Goal: Task Accomplishment & Management: Manage account settings

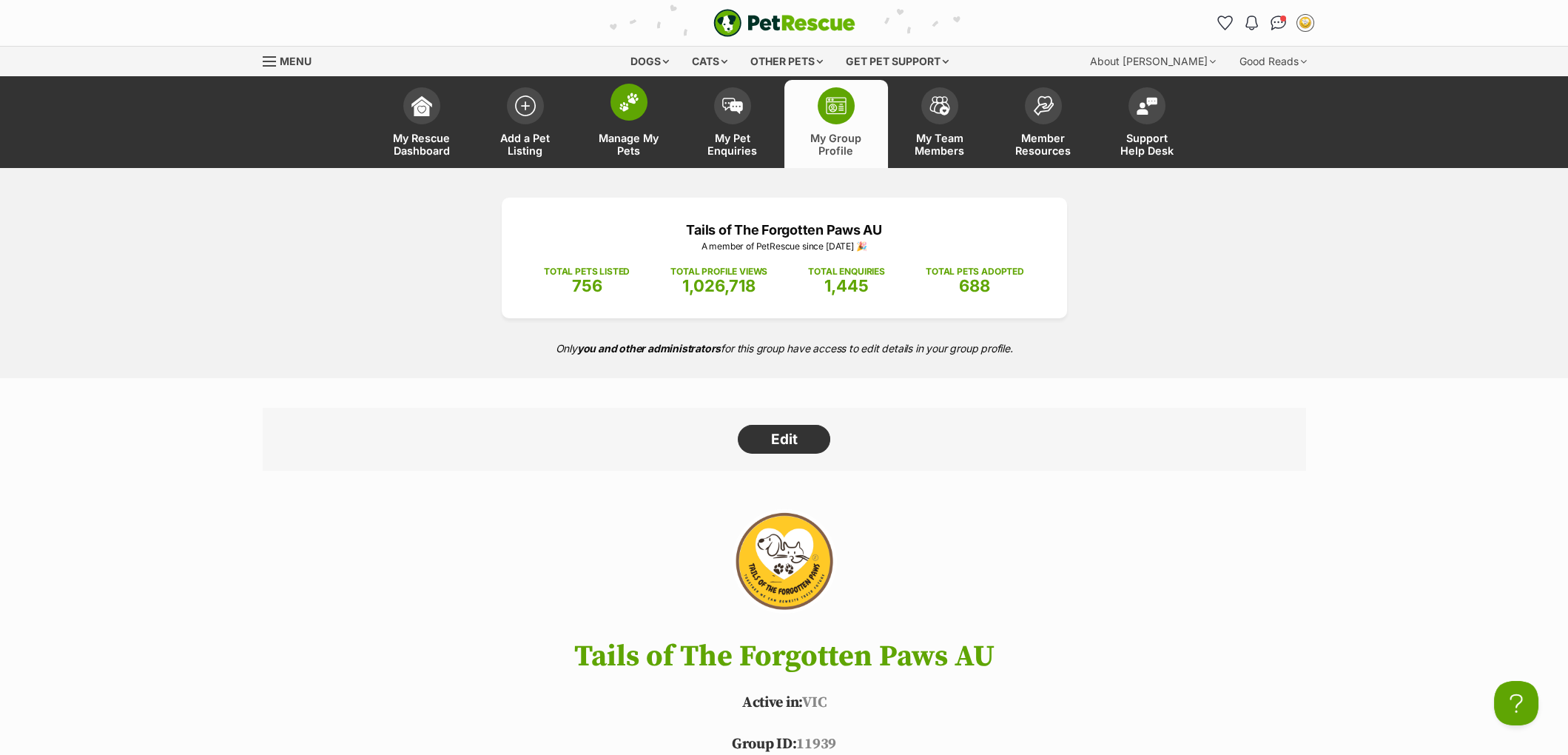
click at [625, 116] on span at bounding box center [629, 102] width 37 height 37
click at [607, 103] on link "Manage My Pets" at bounding box center [628, 123] width 103 height 88
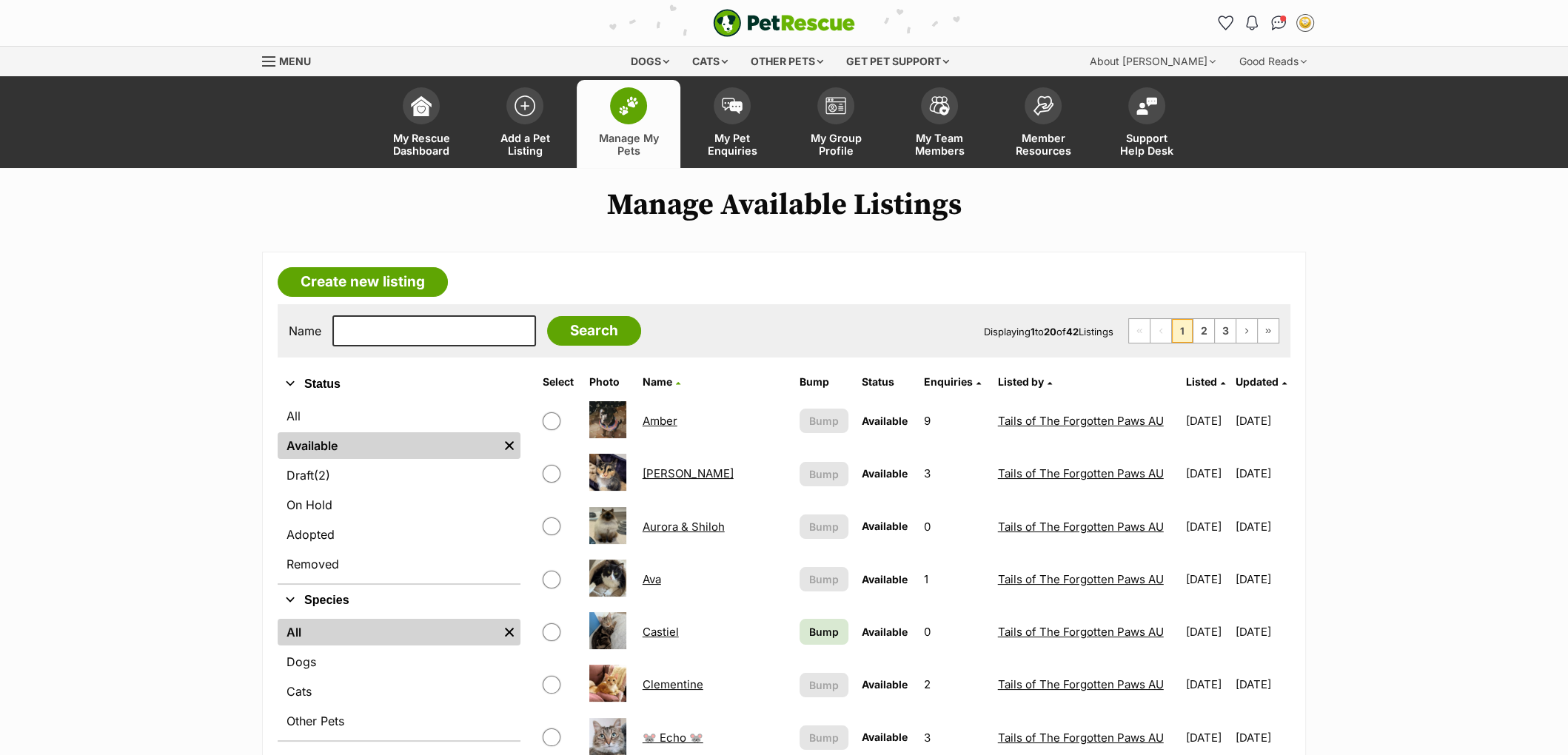
click at [1246, 378] on span "Updated" at bounding box center [1256, 381] width 43 height 12
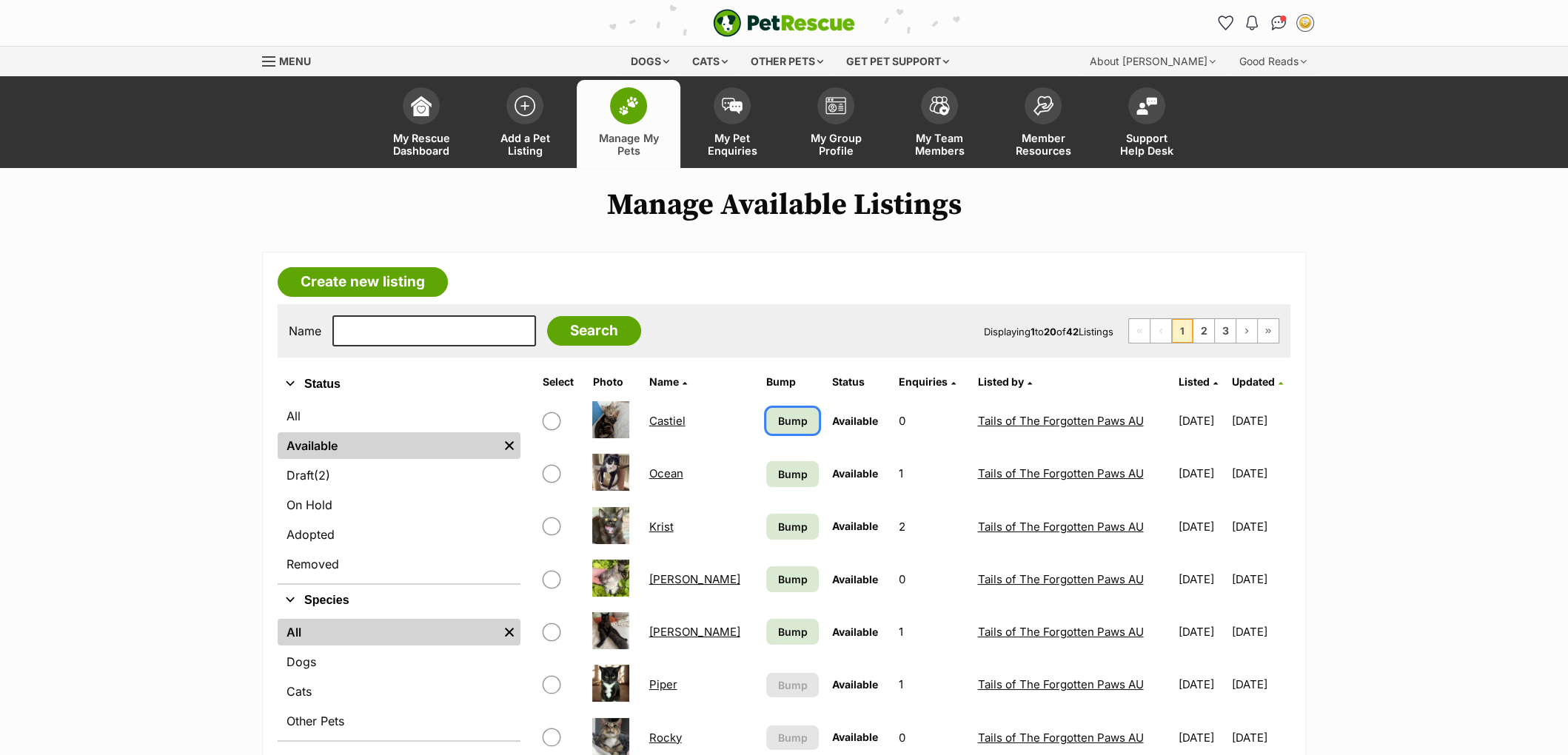
click at [778, 419] on span "Bump" at bounding box center [793, 421] width 30 height 16
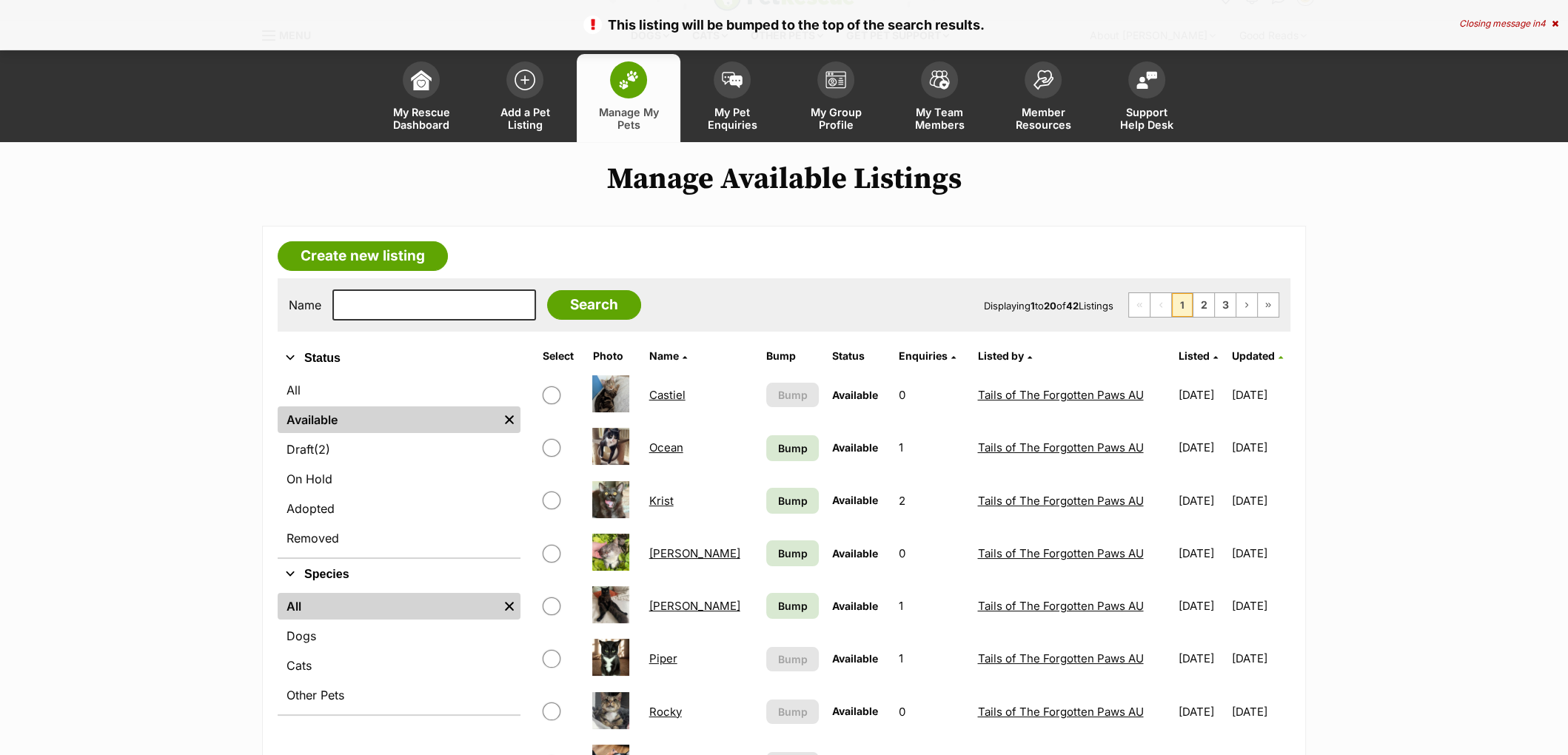
scroll to position [26, 0]
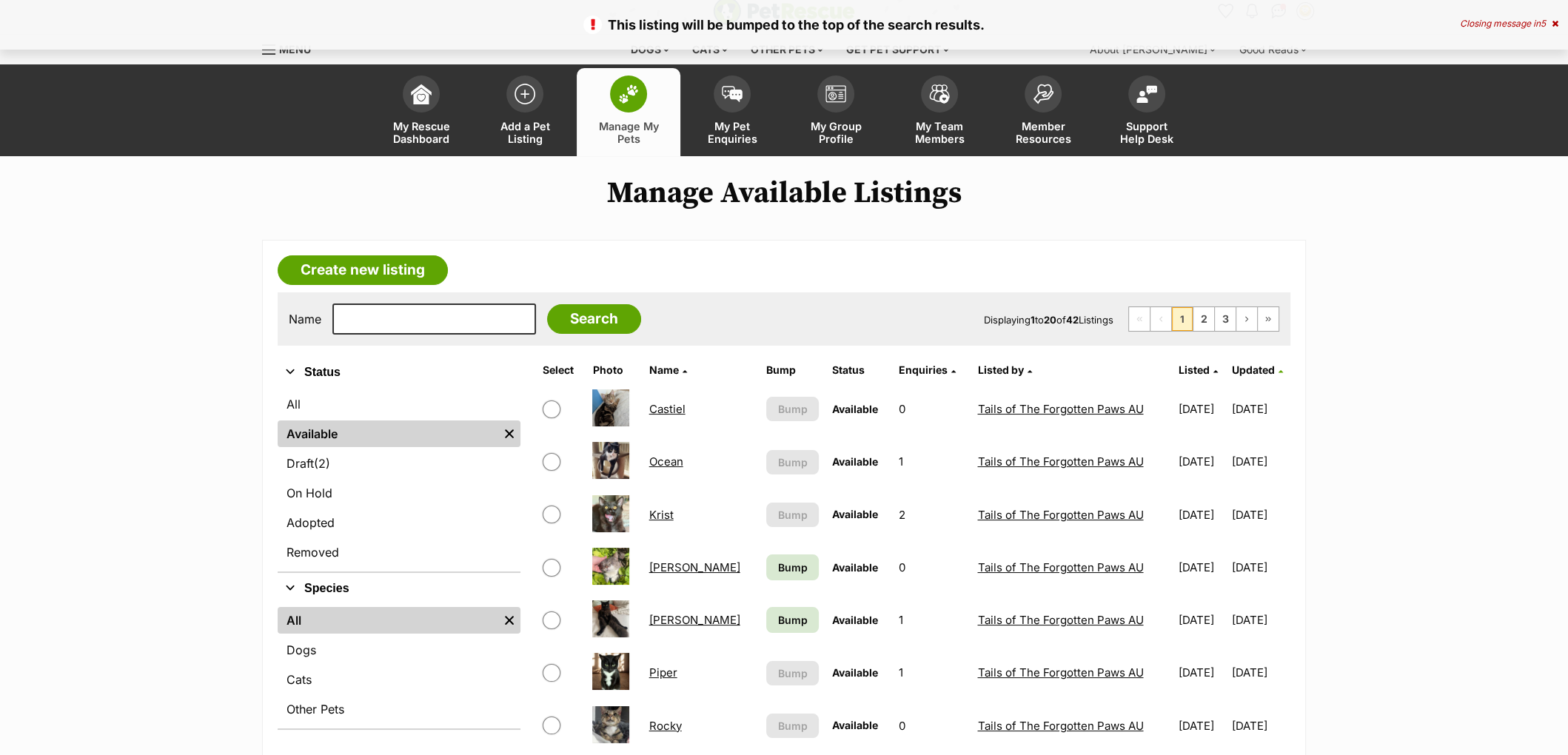
click at [778, 560] on span "Bump" at bounding box center [793, 567] width 30 height 16
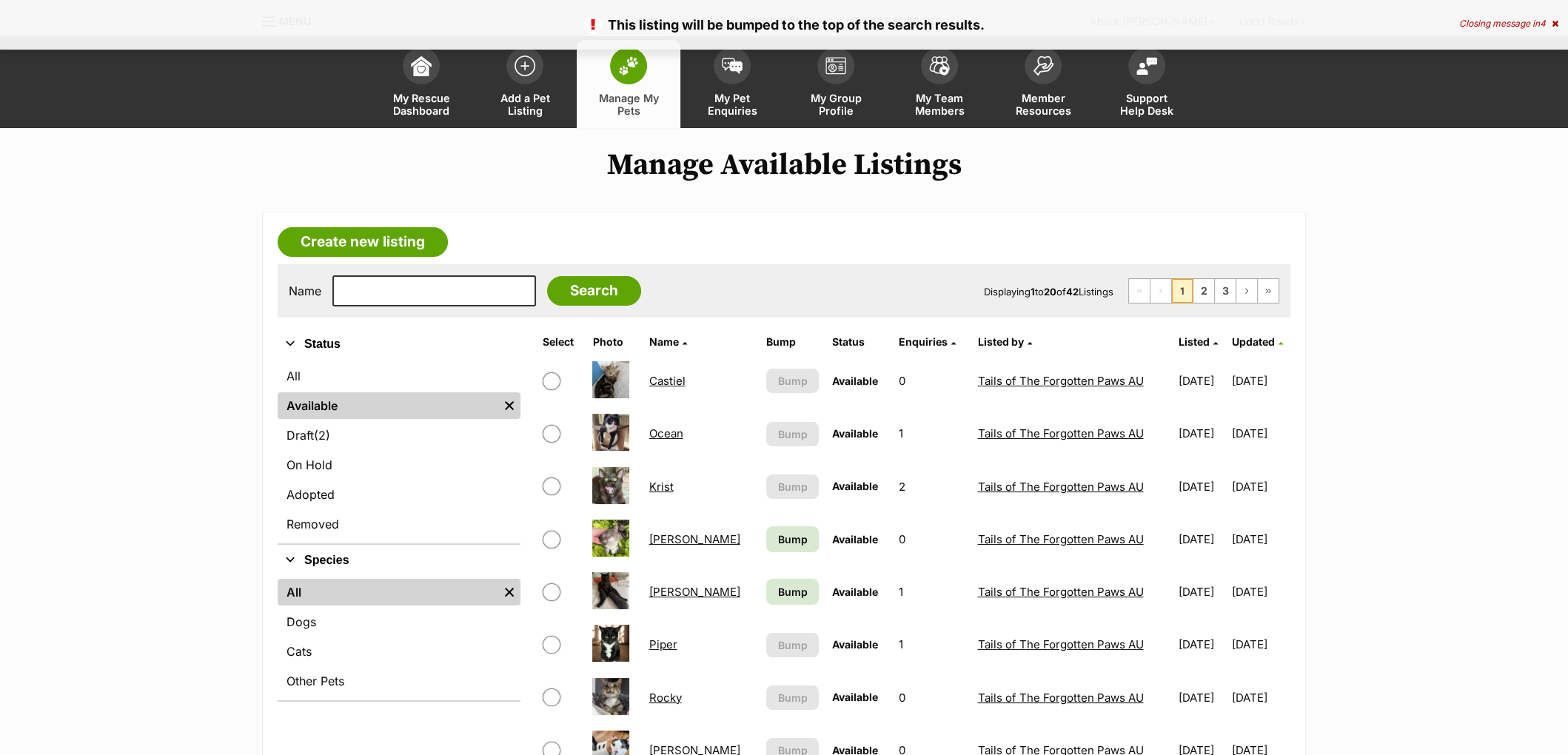
scroll to position [41, 0]
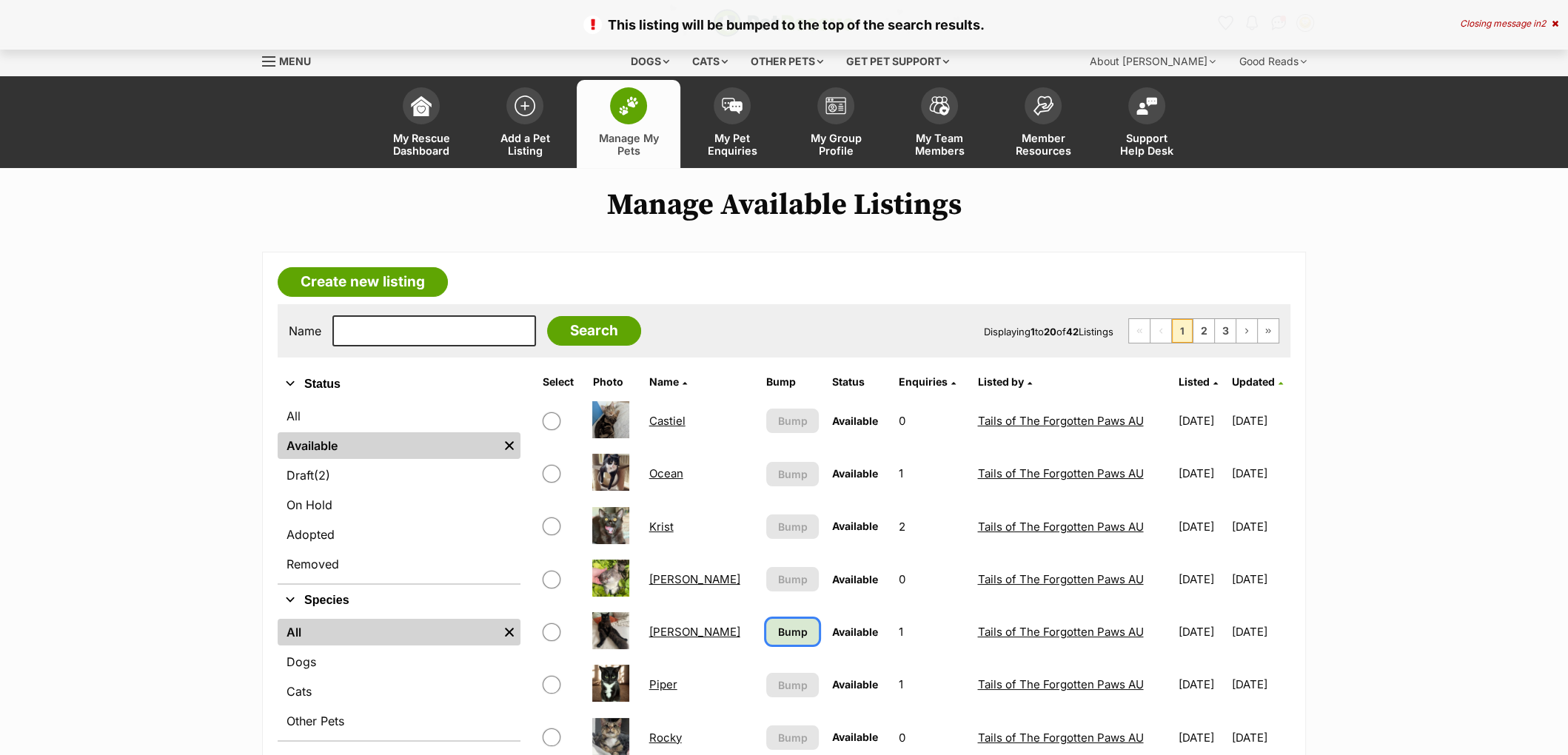
click at [778, 630] on span "Bump" at bounding box center [793, 632] width 30 height 16
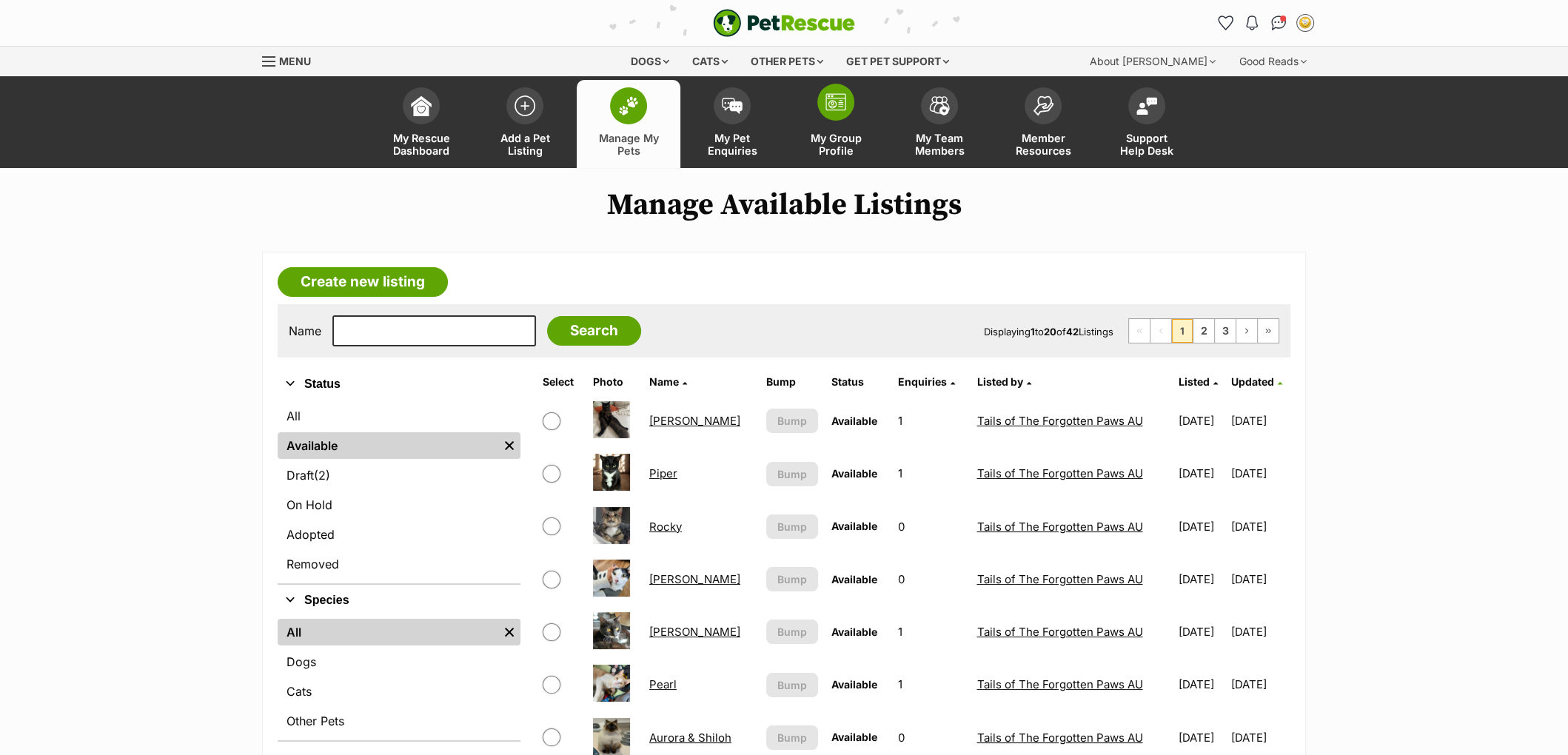
click at [833, 119] on span at bounding box center [835, 102] width 37 height 37
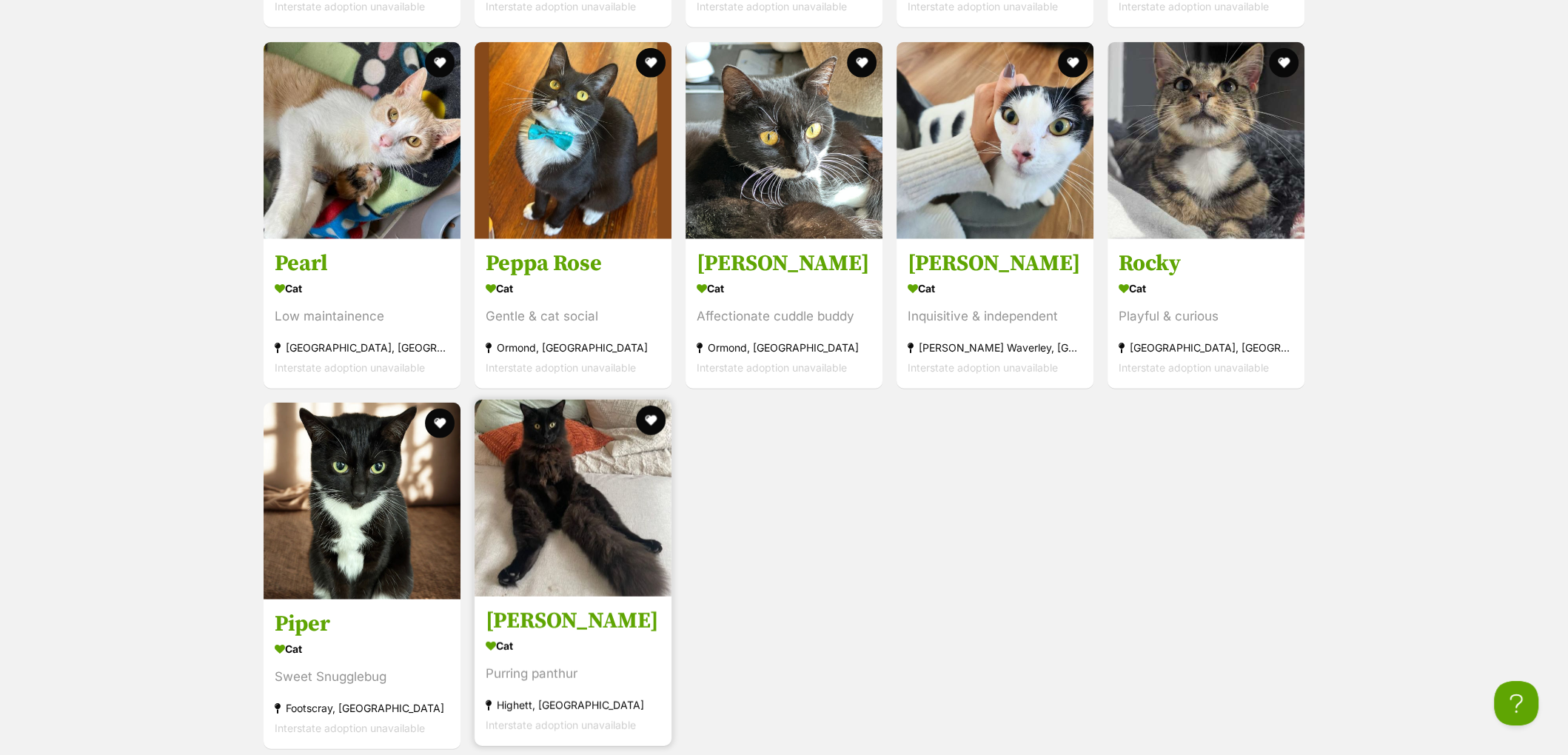
scroll to position [4619, 0]
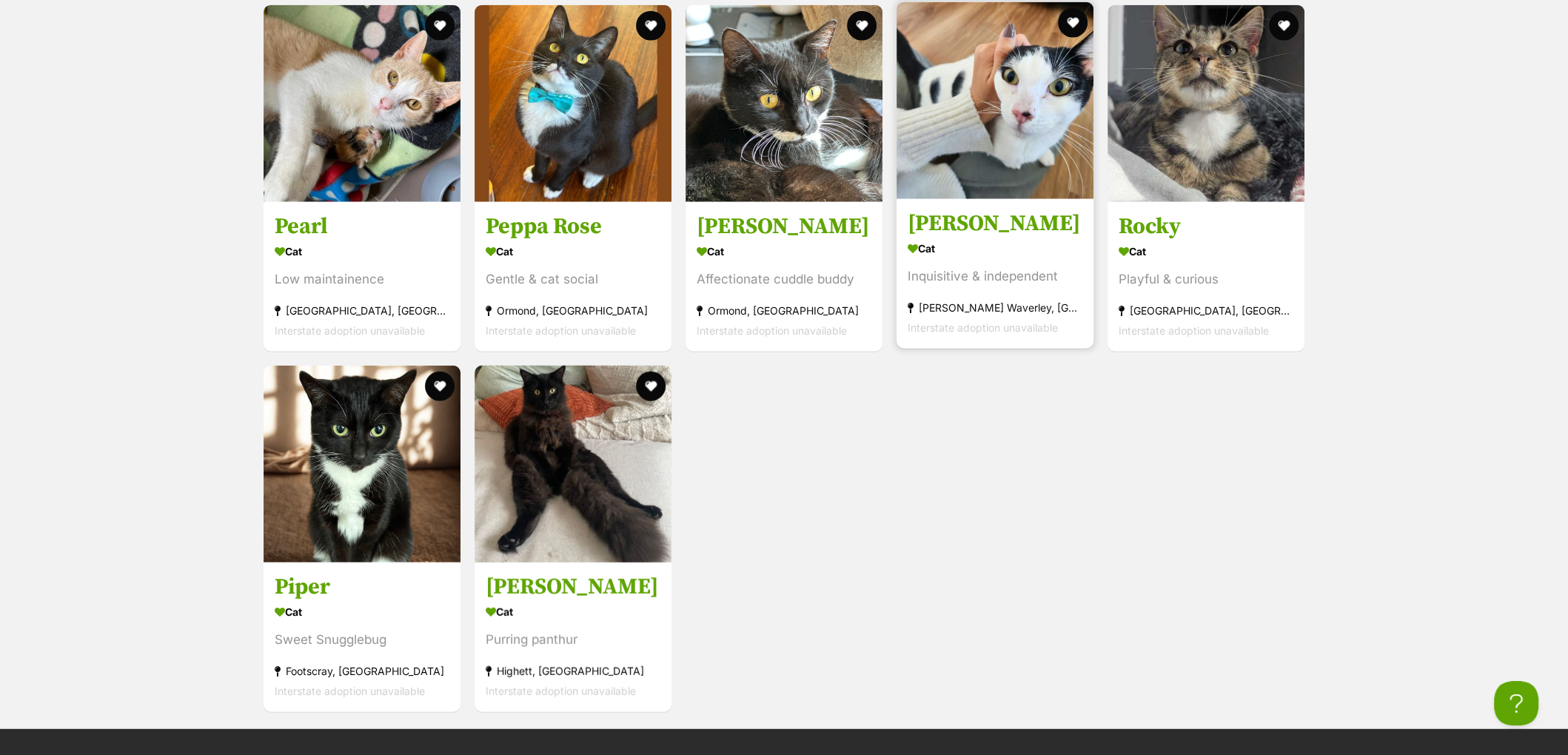
click at [971, 237] on h3 "[PERSON_NAME]" at bounding box center [994, 223] width 175 height 28
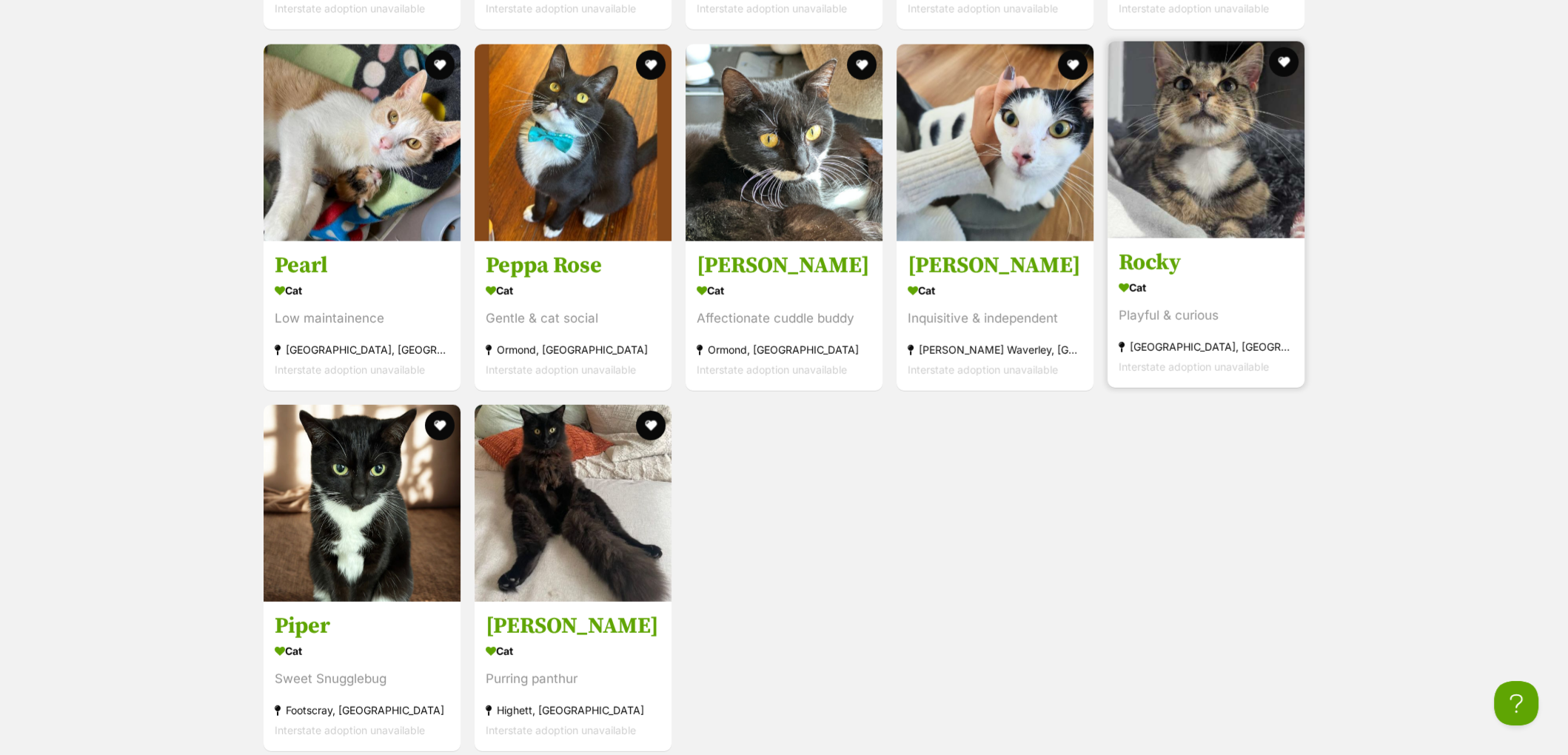
click at [1156, 277] on h3 "Rocky" at bounding box center [1206, 262] width 175 height 28
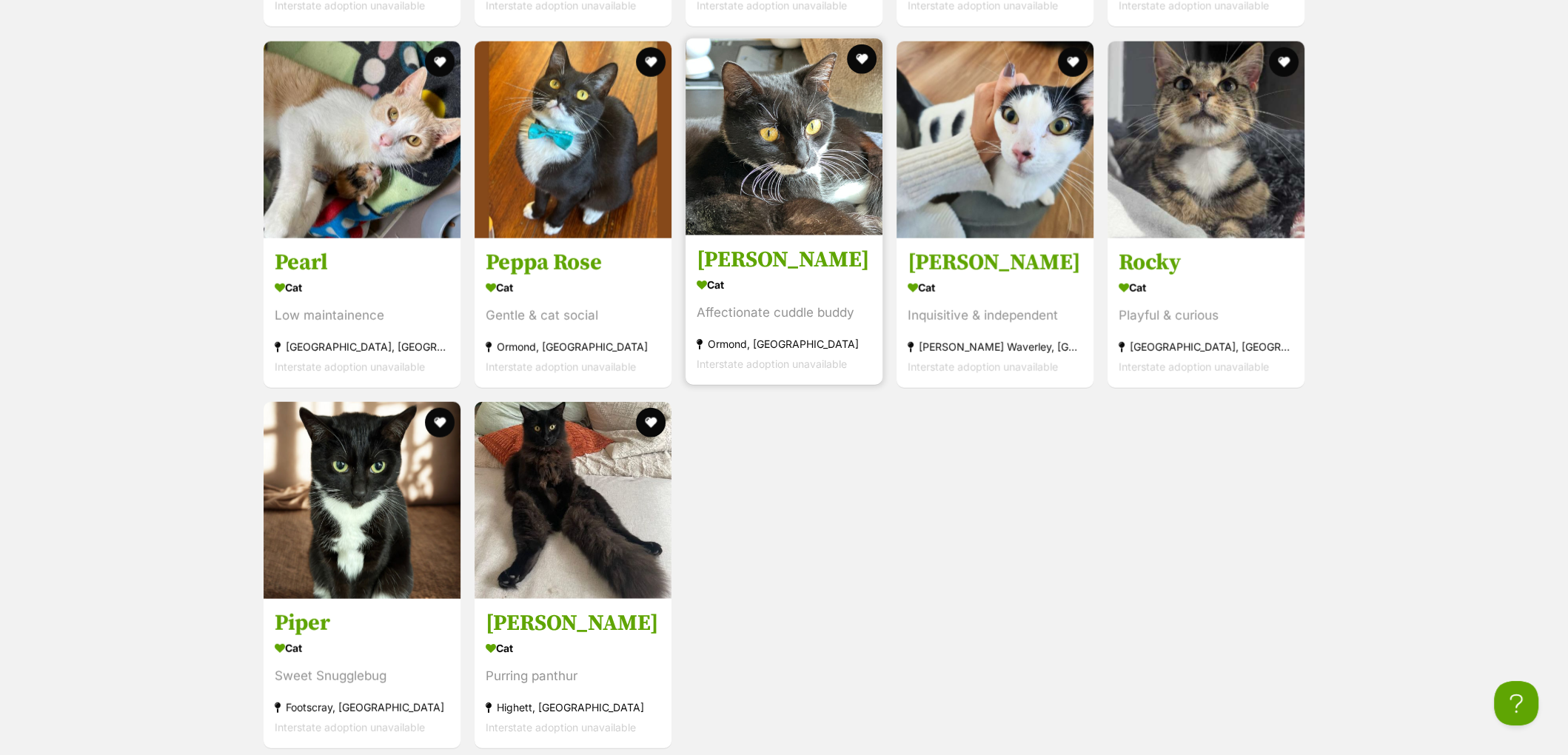
click at [761, 264] on h3 "[PERSON_NAME]" at bounding box center [783, 260] width 175 height 28
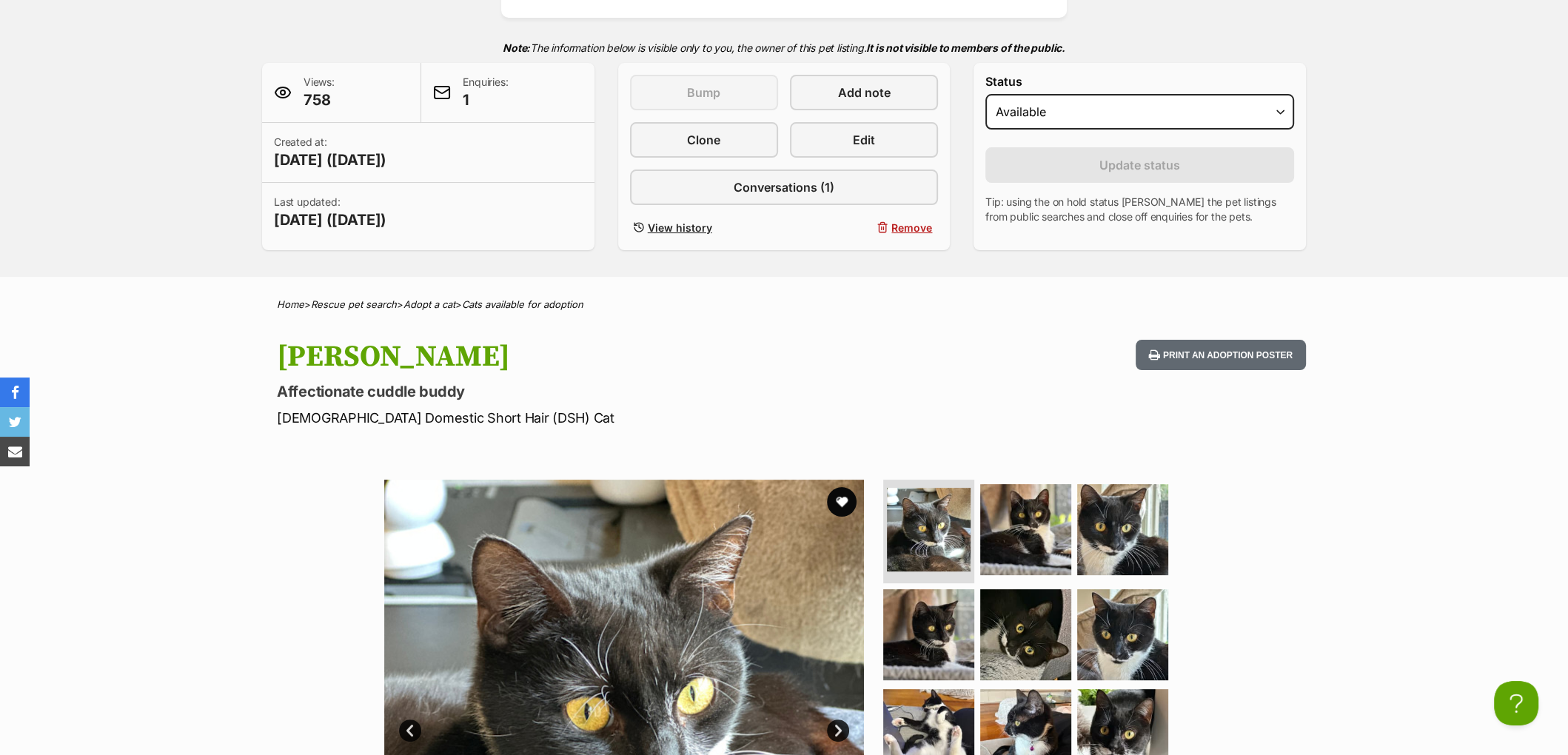
scroll to position [703, 0]
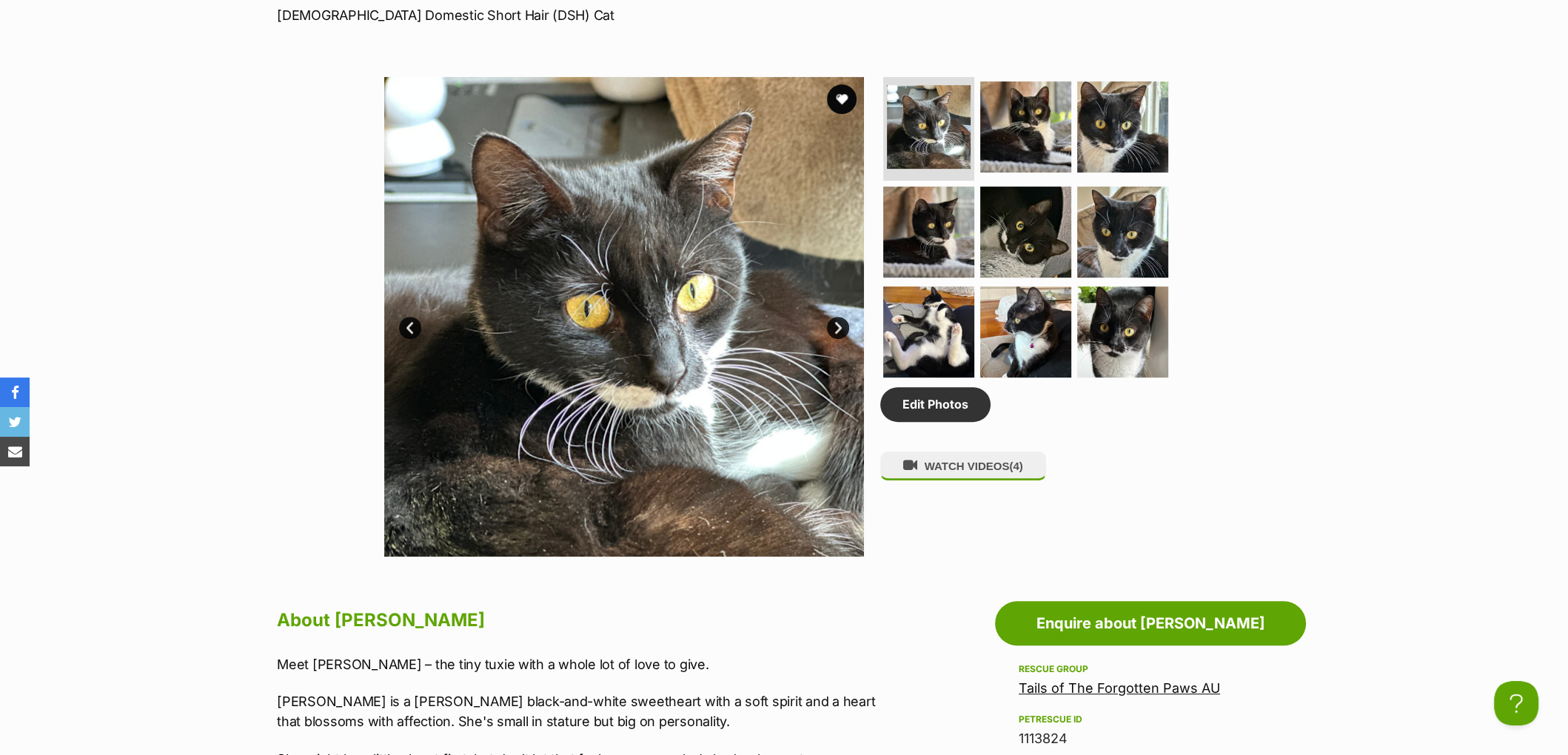
click at [840, 339] on link "Next" at bounding box center [838, 328] width 23 height 23
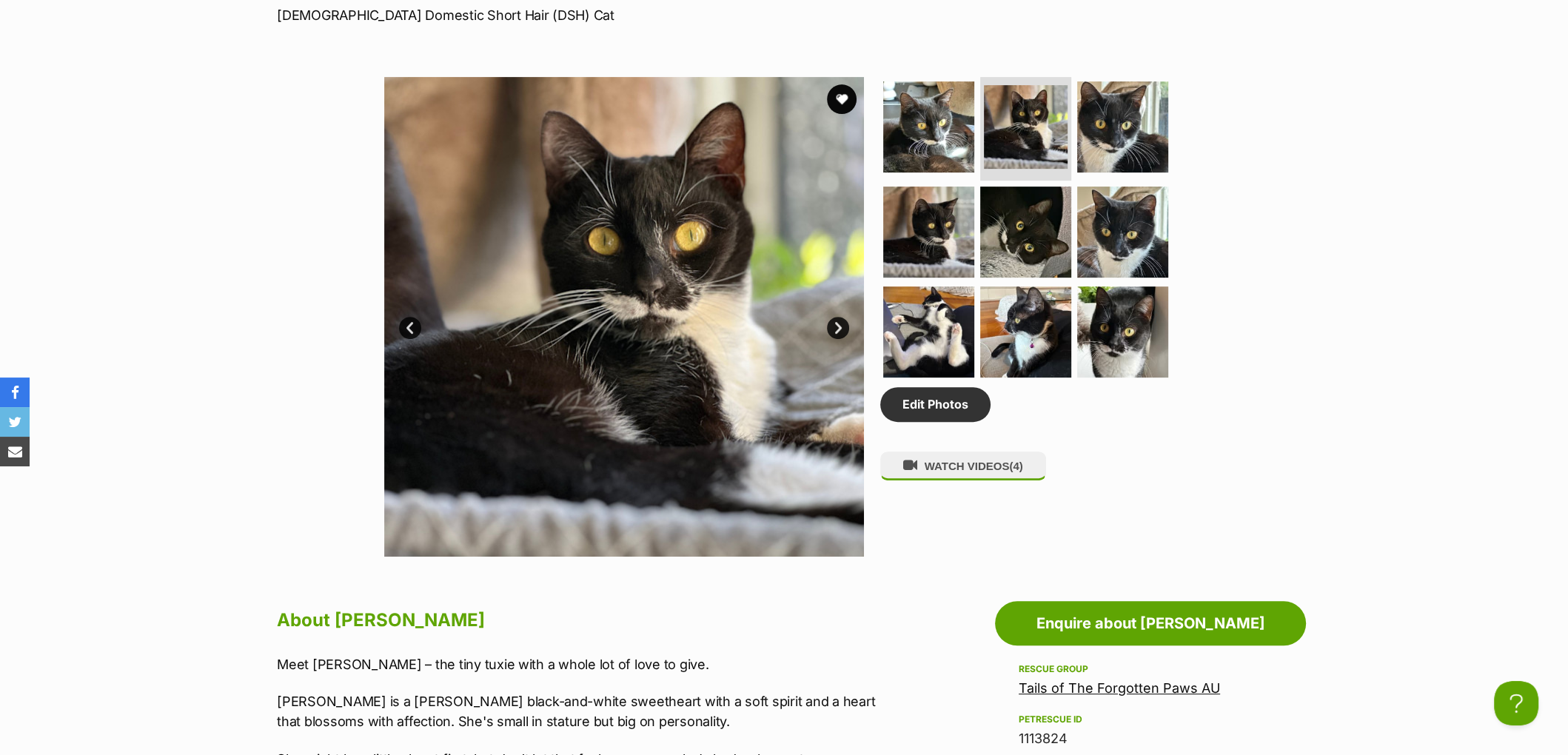
click at [840, 339] on link "Next" at bounding box center [838, 328] width 23 height 23
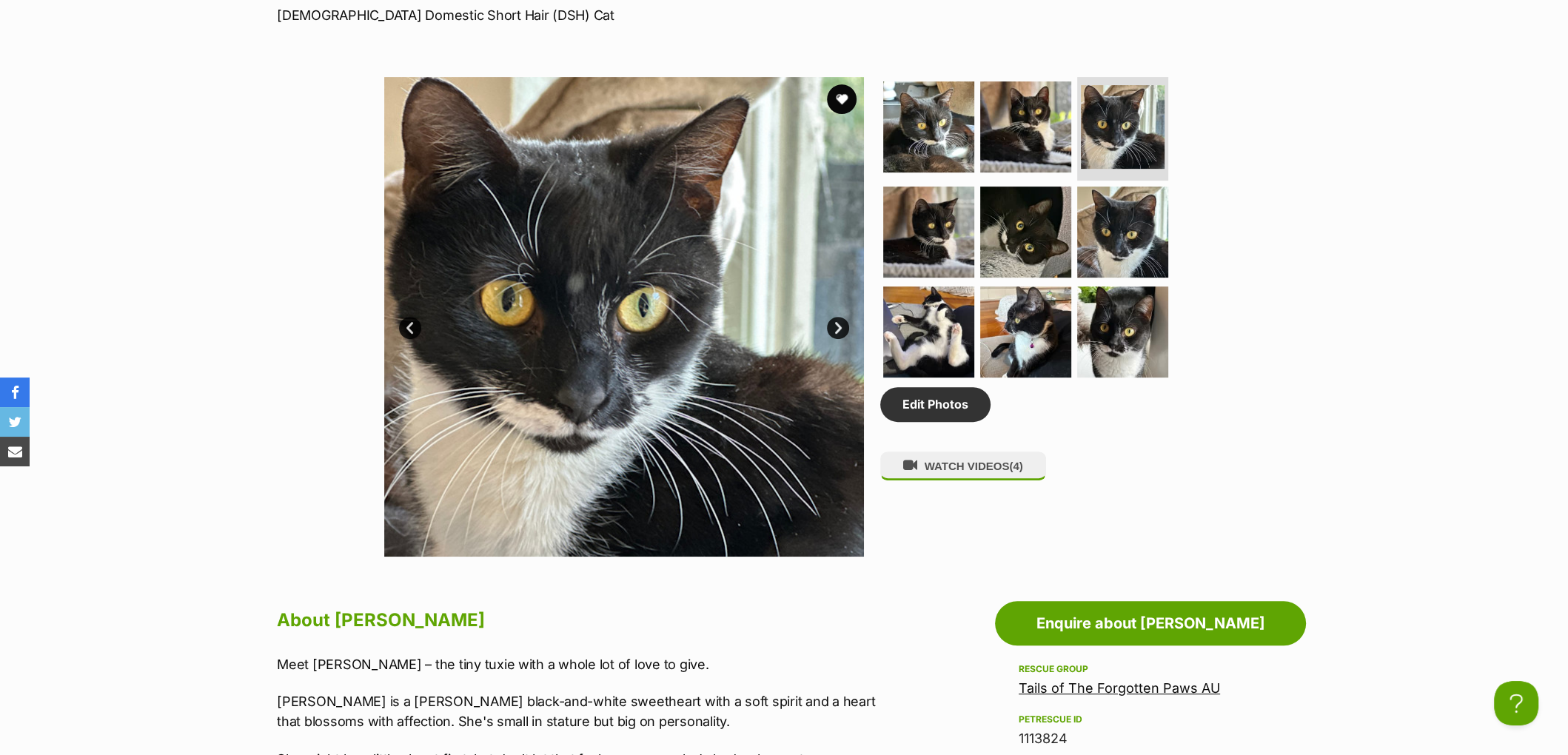
click at [840, 339] on link "Next" at bounding box center [838, 328] width 23 height 23
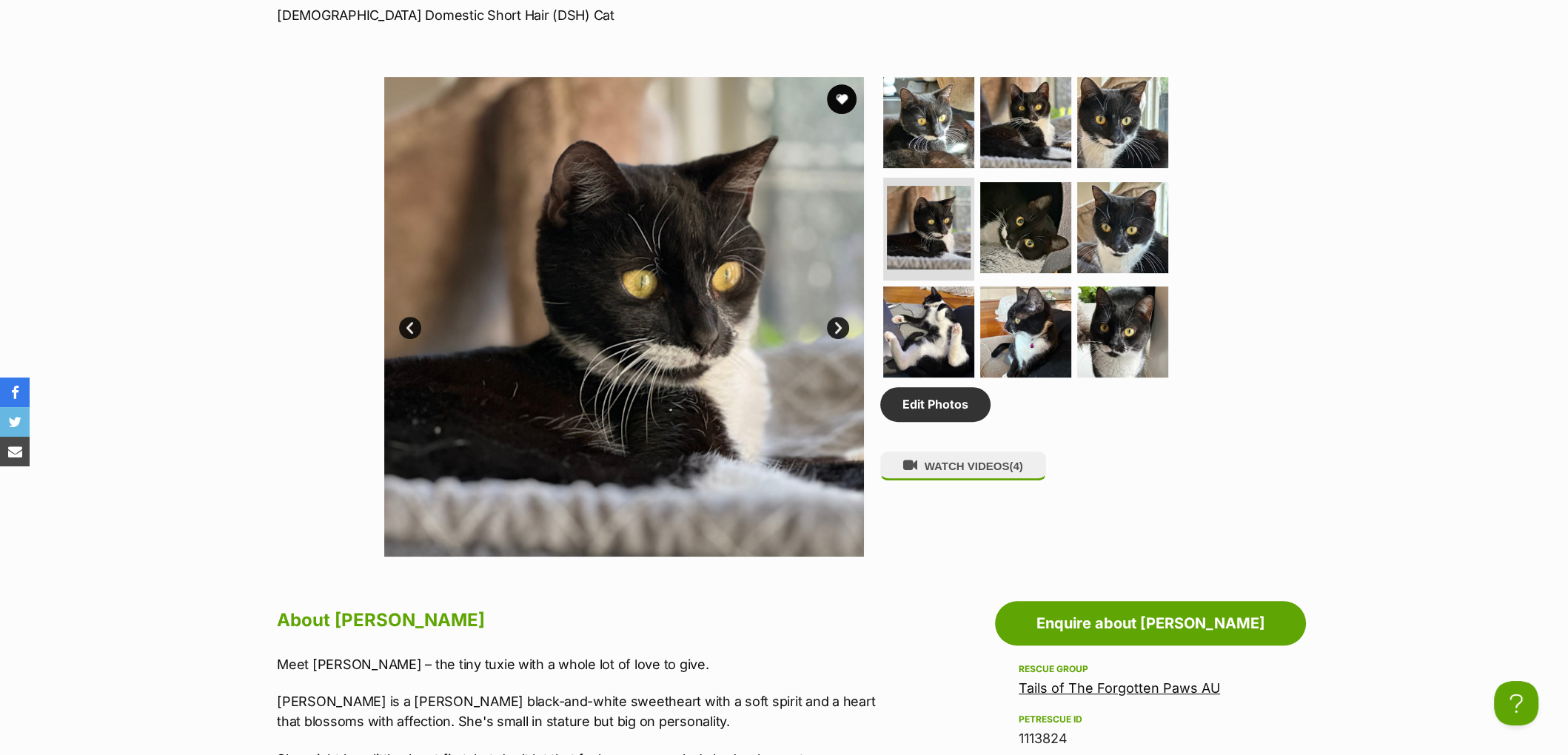
click at [840, 339] on link "Next" at bounding box center [838, 328] width 23 height 23
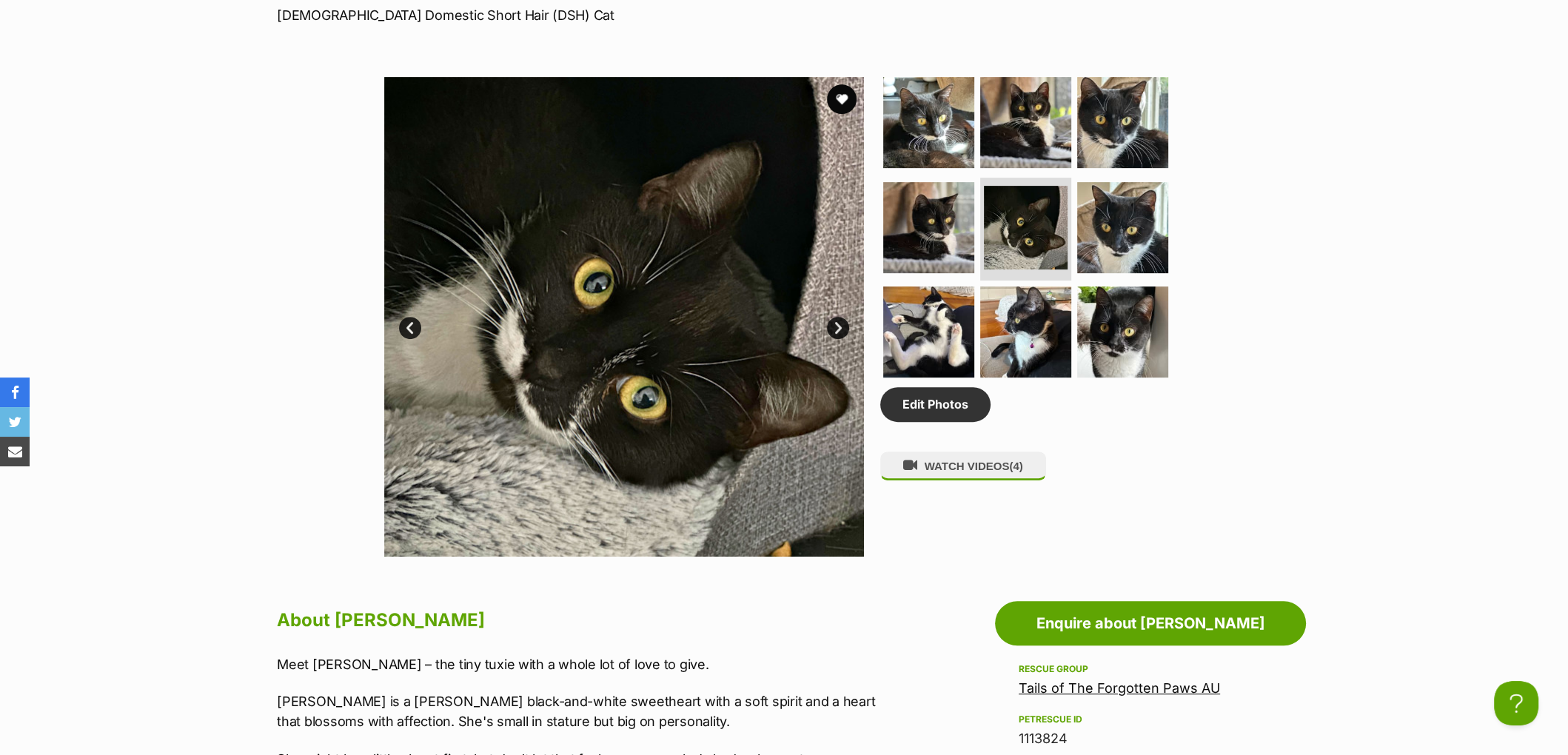
click at [840, 339] on link "Next" at bounding box center [838, 328] width 23 height 23
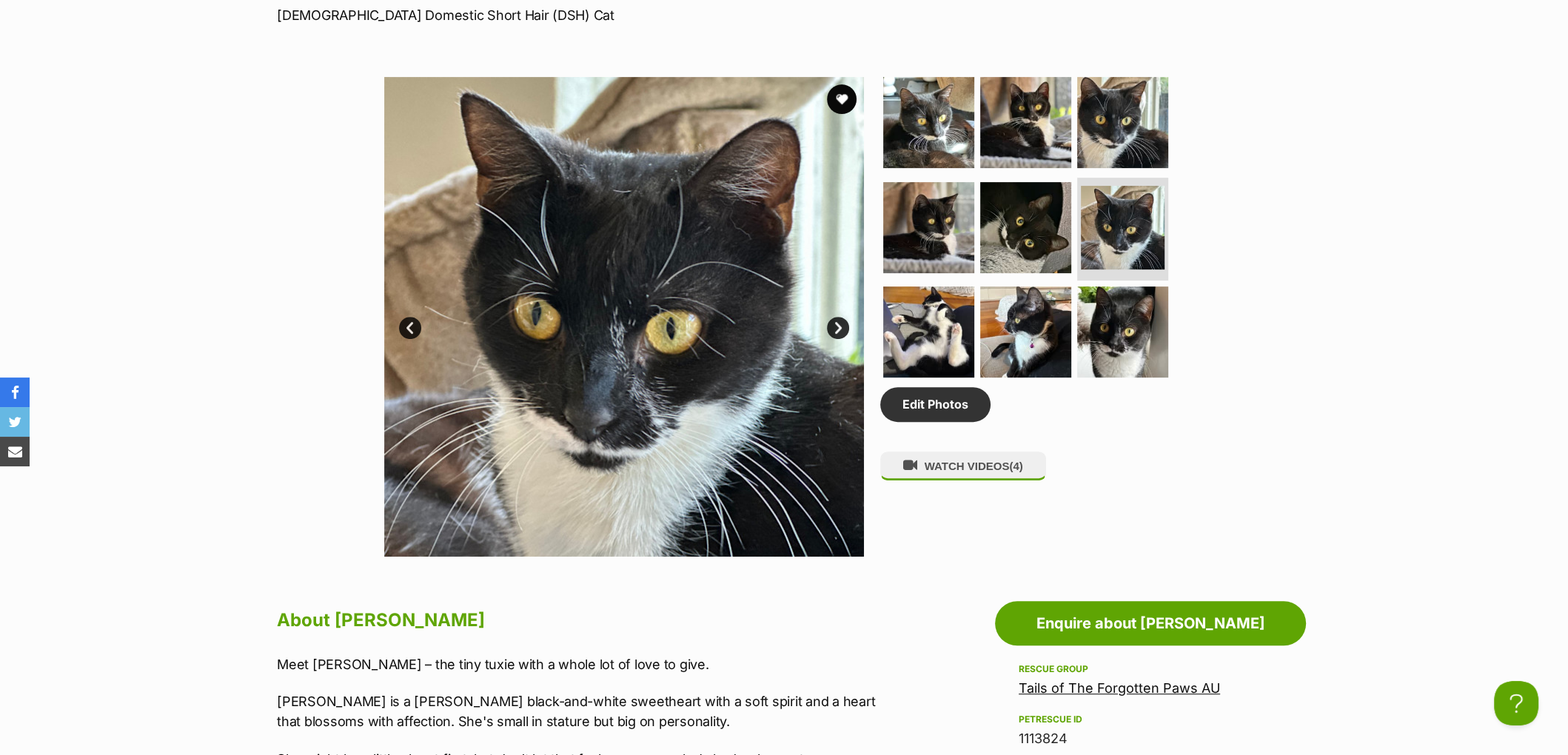
click at [840, 339] on link "Next" at bounding box center [838, 328] width 23 height 23
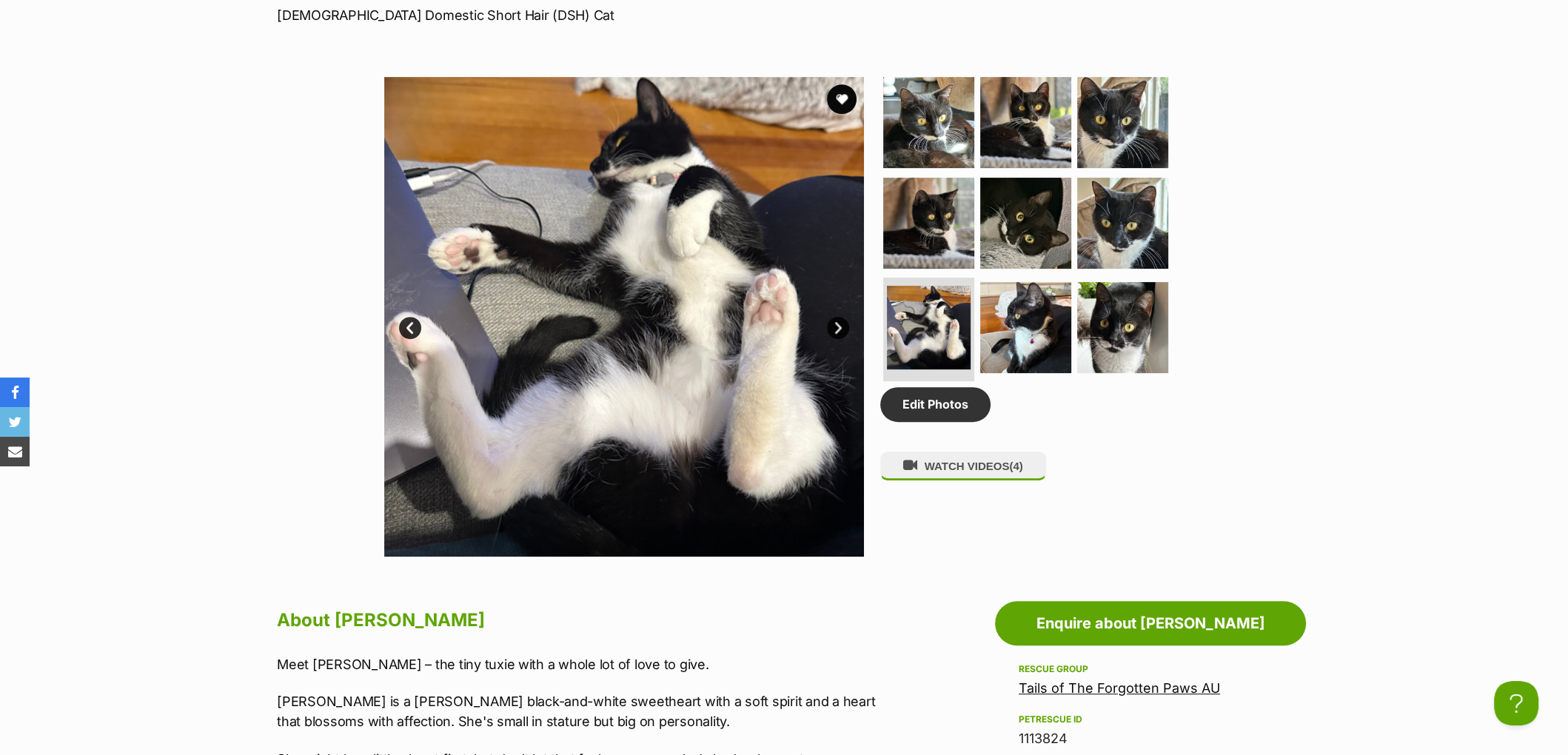
click at [840, 339] on link "Next" at bounding box center [838, 328] width 23 height 23
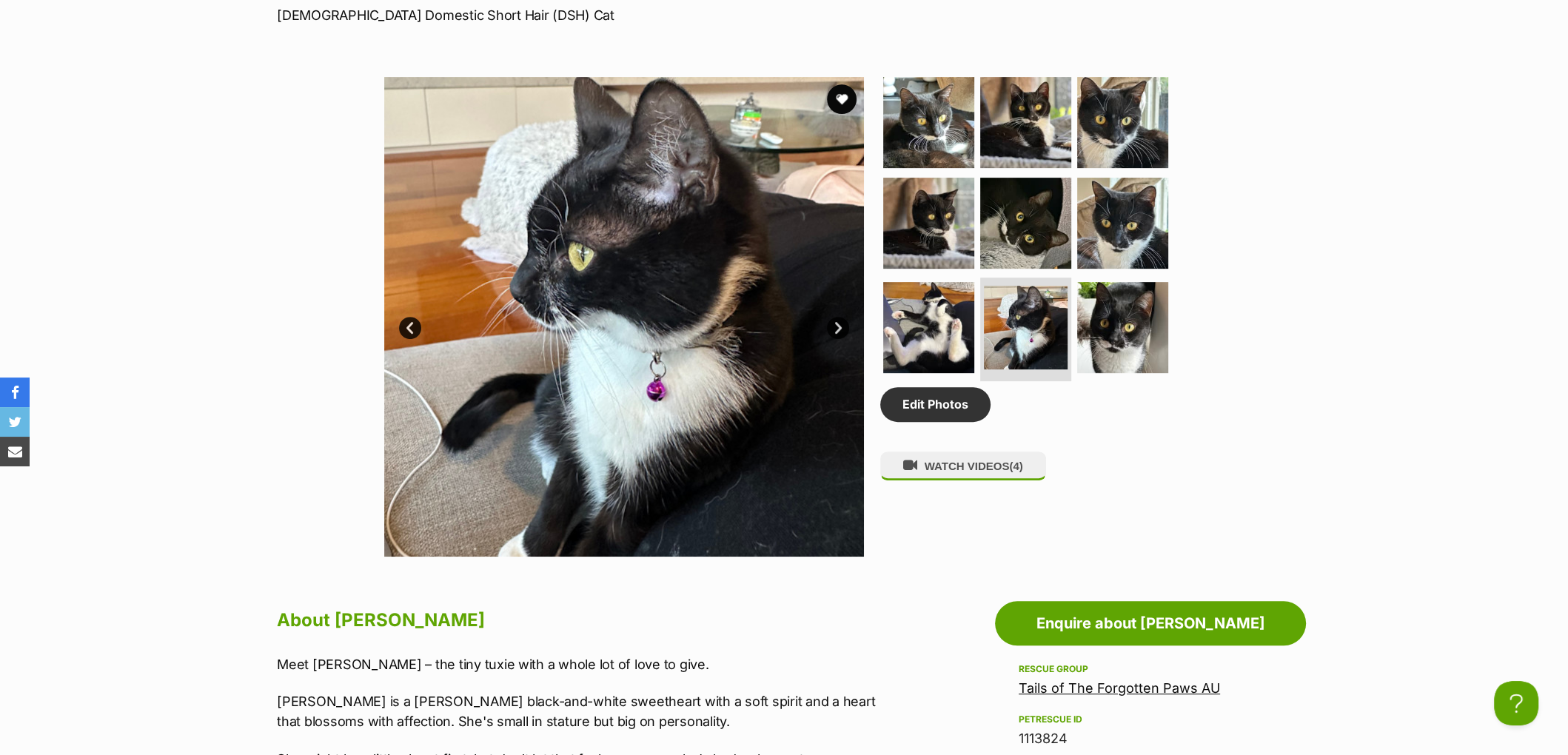
click at [840, 339] on link "Next" at bounding box center [838, 328] width 23 height 23
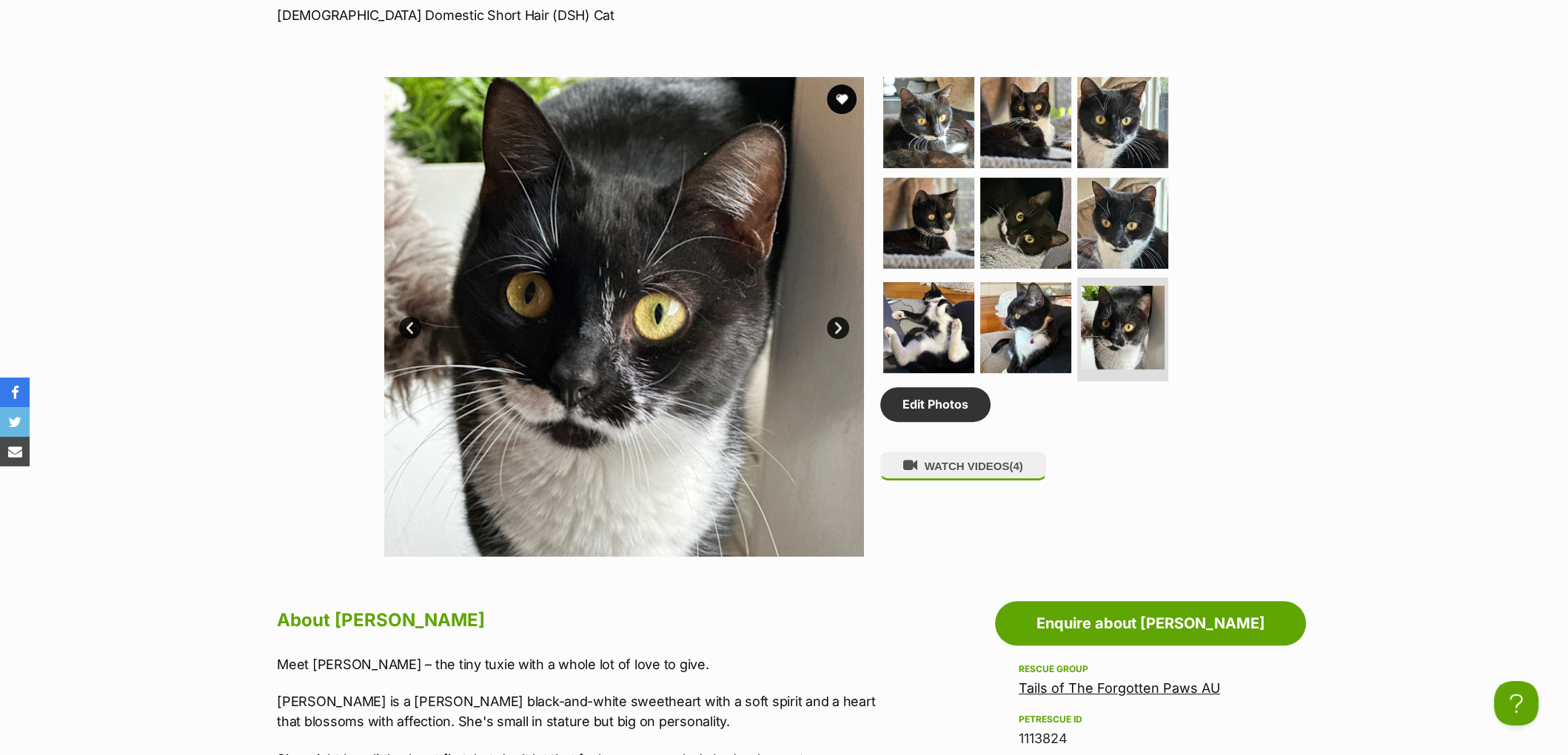
click at [840, 339] on link "Next" at bounding box center [838, 328] width 23 height 23
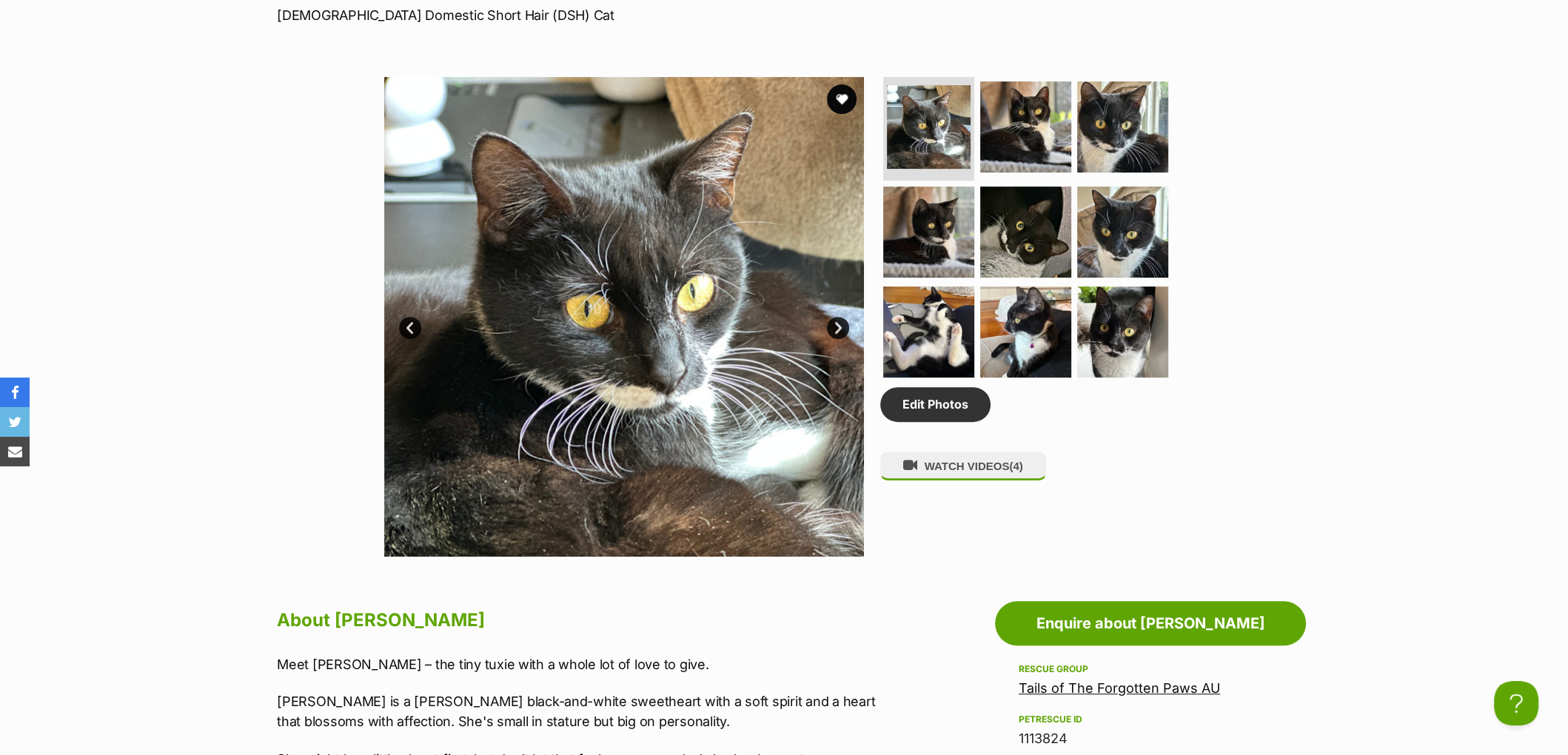
scroll to position [723, 0]
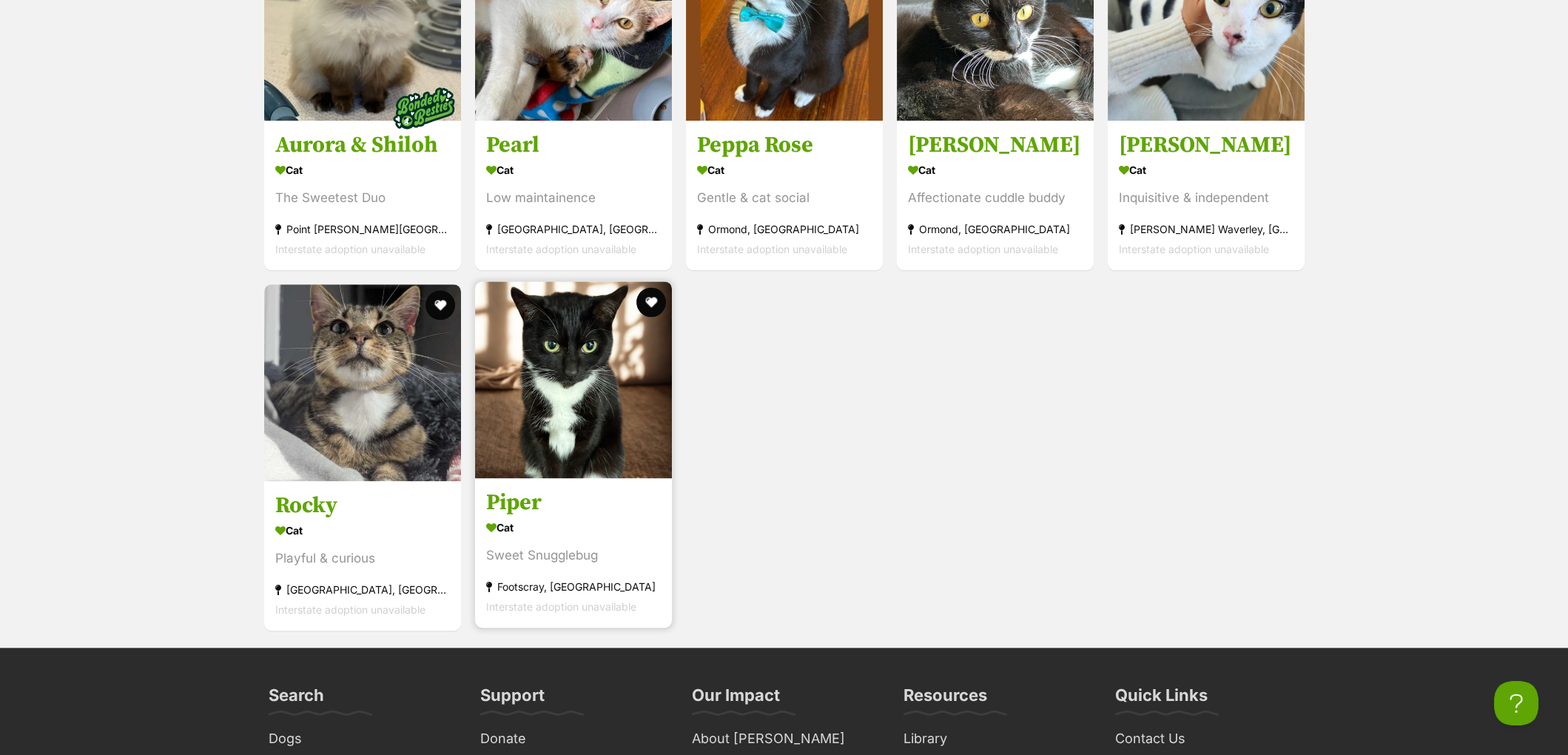
scroll to position [4701, 0]
click at [516, 515] on h3 "Piper" at bounding box center [573, 503] width 175 height 28
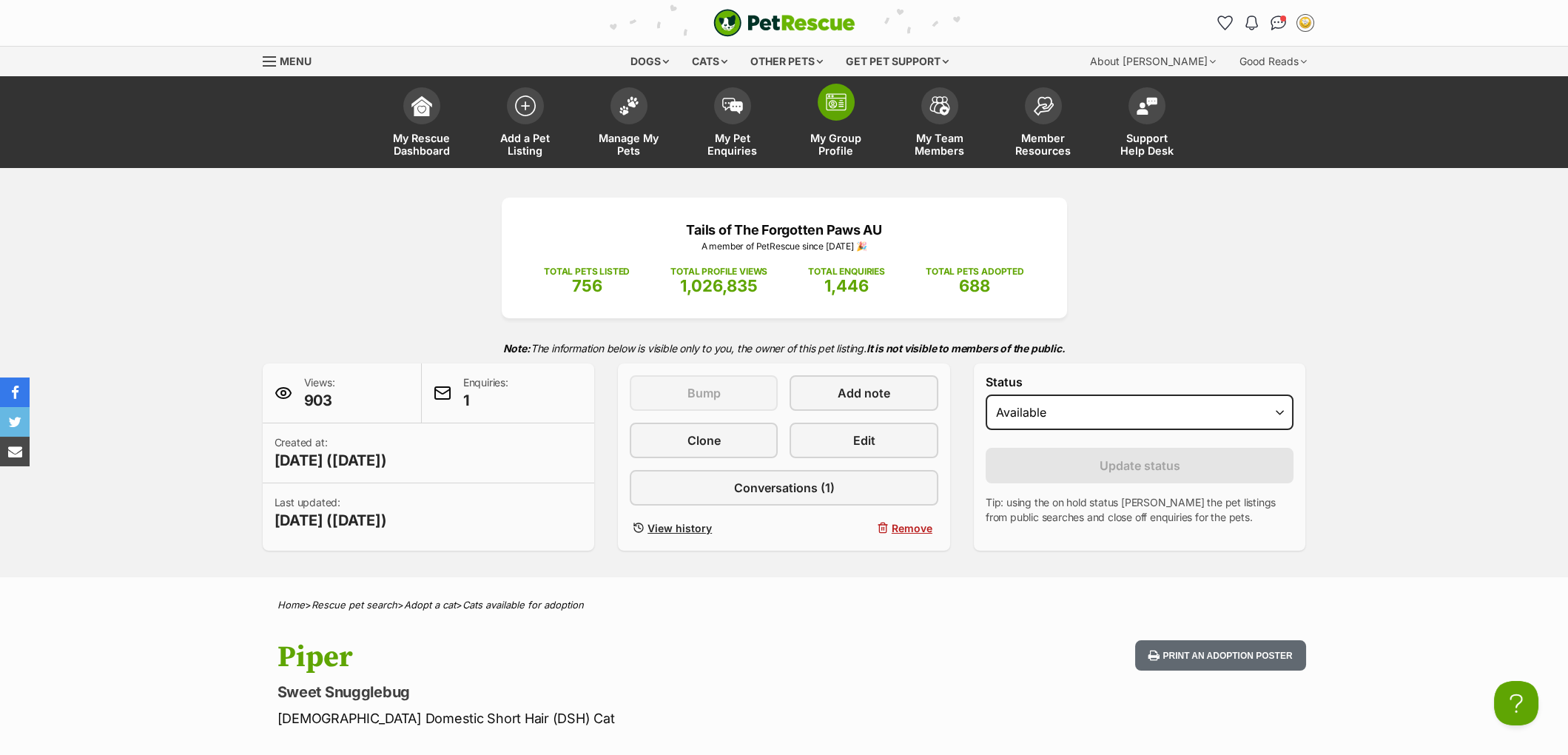
click at [824, 128] on link "My Group Profile" at bounding box center [836, 123] width 103 height 88
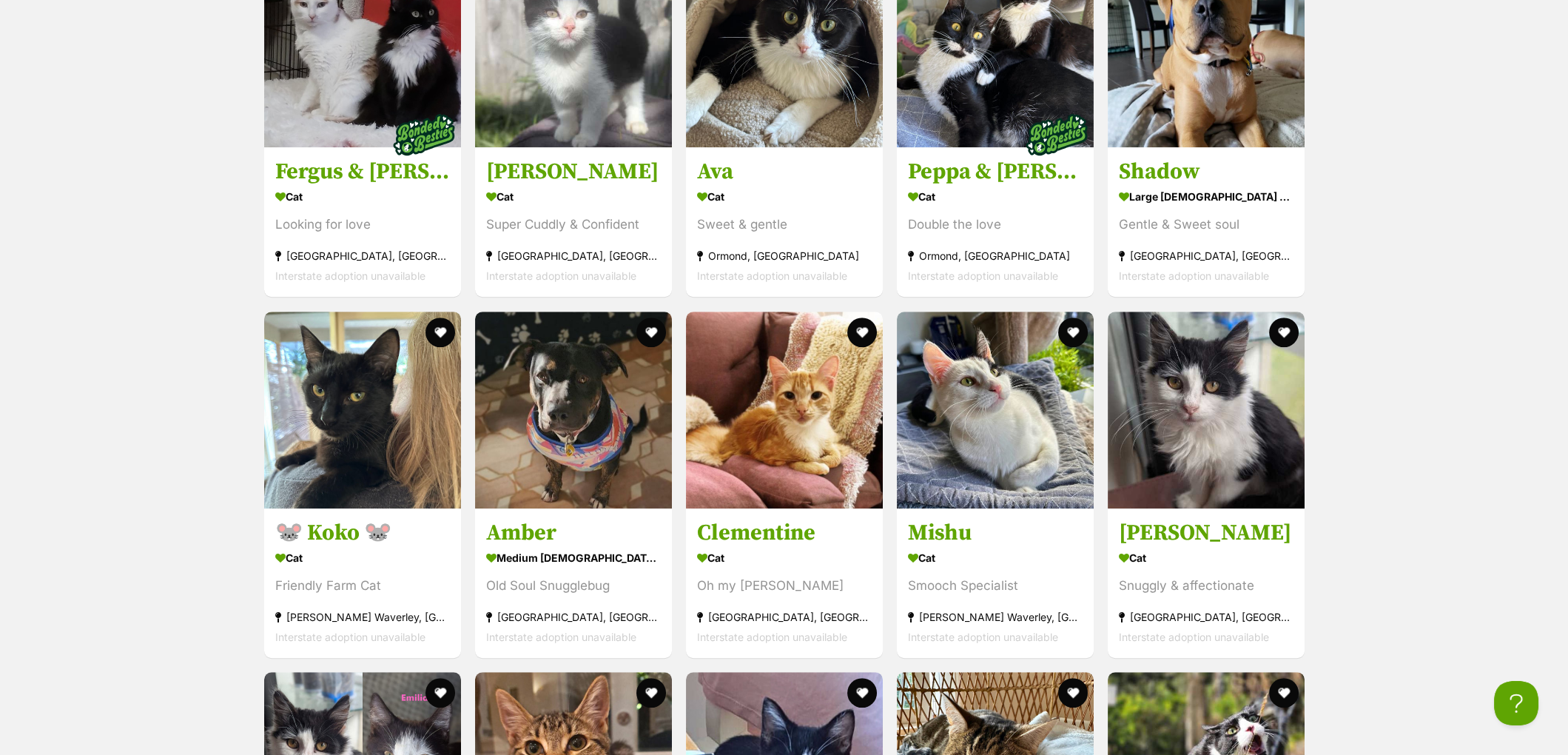
scroll to position [2092, 0]
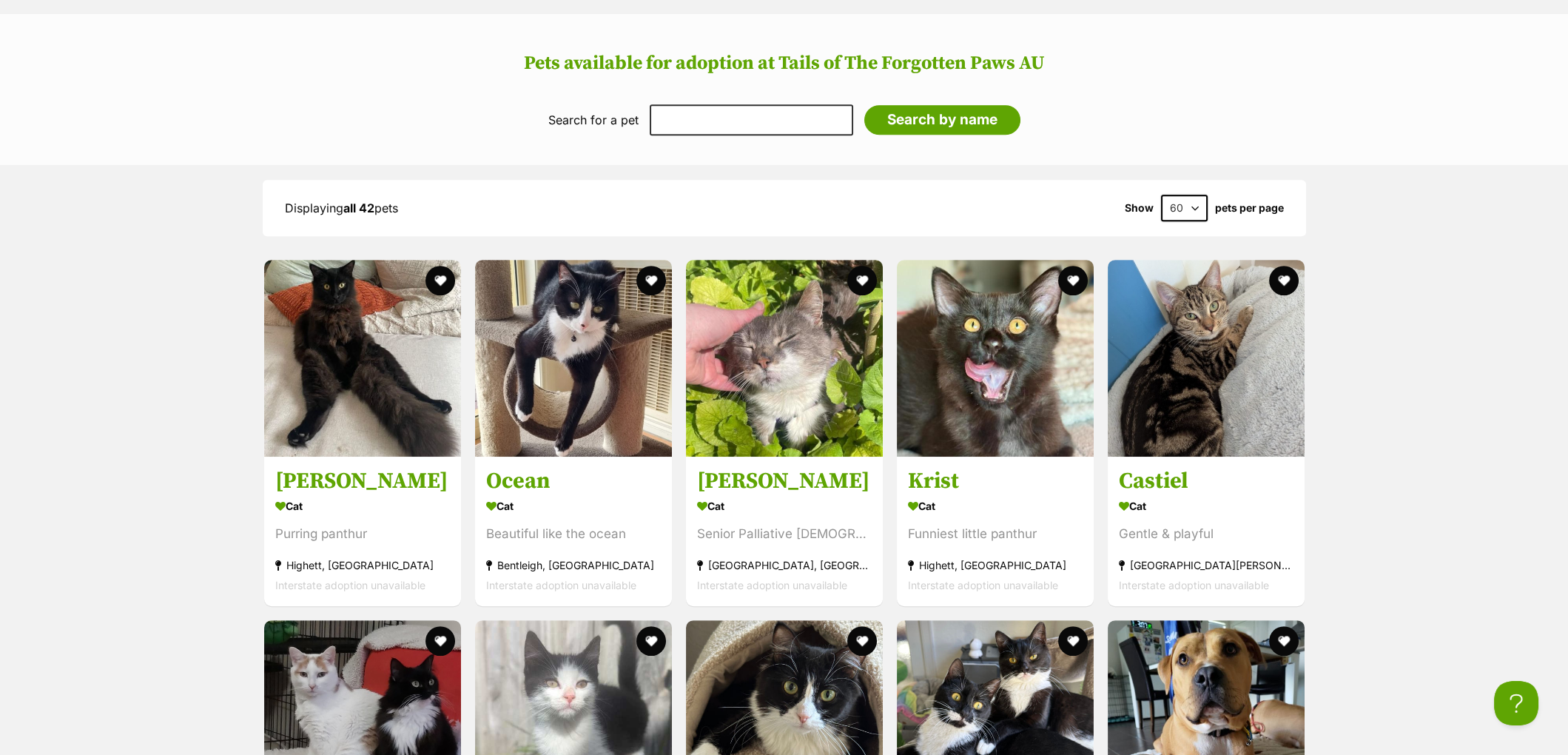
scroll to position [1392, 0]
